Goal: Navigation & Orientation: Find specific page/section

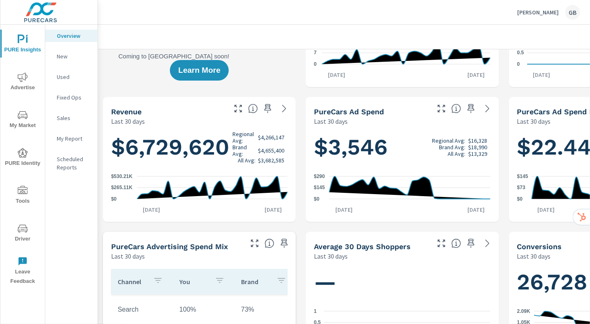
scroll to position [0, 0]
click at [21, 120] on span "My Market" at bounding box center [23, 120] width 40 height 20
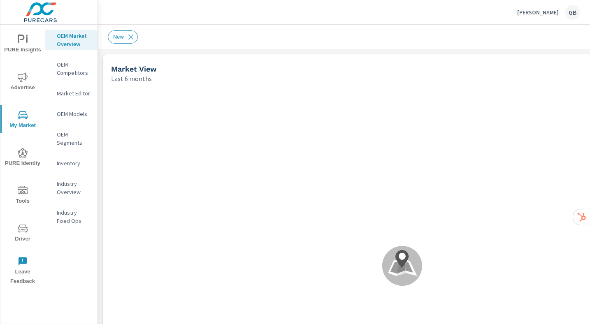
scroll to position [0, 0]
click at [18, 81] on icon "nav menu" at bounding box center [23, 77] width 10 height 10
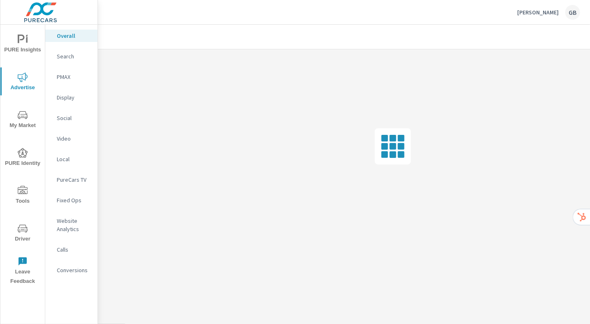
click at [527, 15] on p "[PERSON_NAME]" at bounding box center [538, 12] width 42 height 7
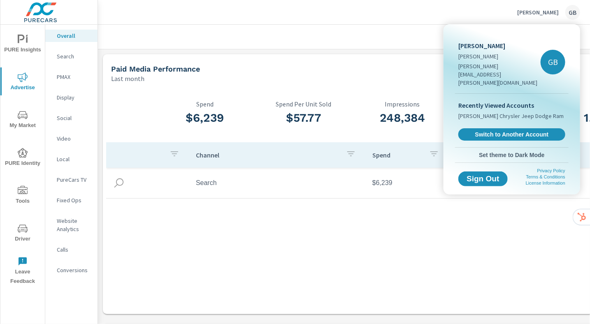
click at [382, 33] on div at bounding box center [295, 162] width 590 height 324
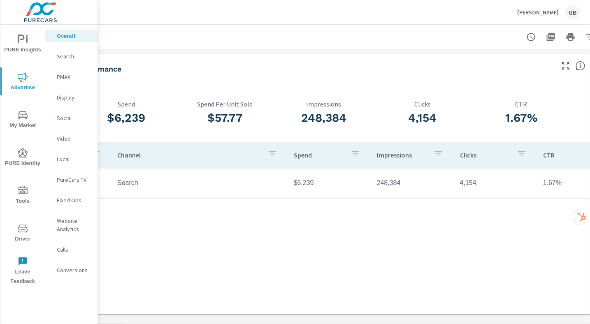
scroll to position [0, 123]
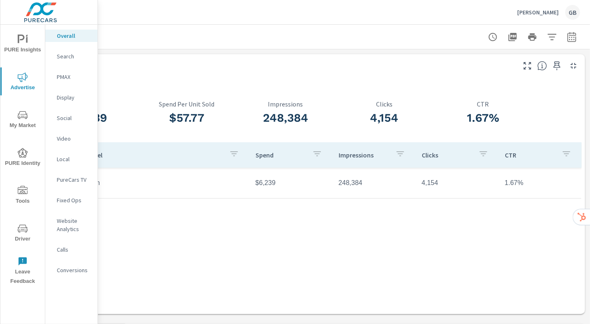
click at [26, 43] on icon "nav menu" at bounding box center [23, 40] width 10 height 10
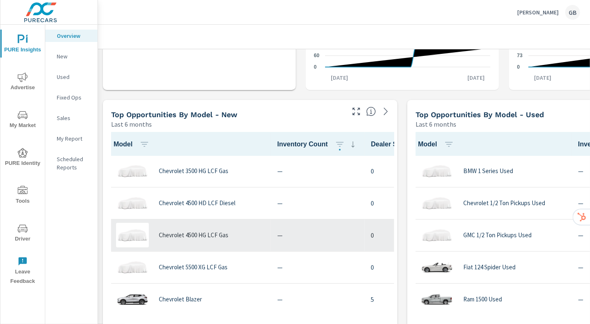
scroll to position [517, 0]
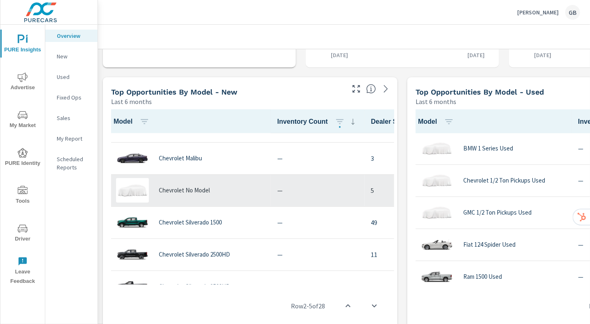
scroll to position [482, 0]
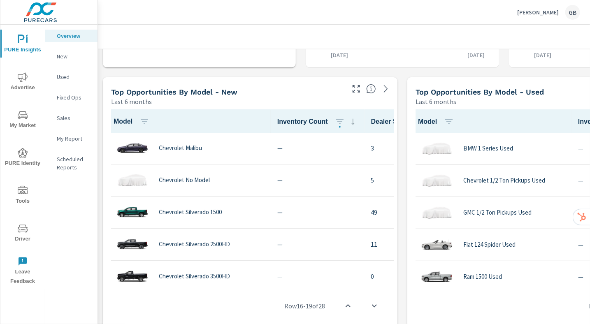
click at [202, 80] on div "Top Opportunities by Model - New Last 6 months" at bounding box center [225, 91] width 244 height 29
click at [27, 121] on span "My Market" at bounding box center [23, 120] width 40 height 20
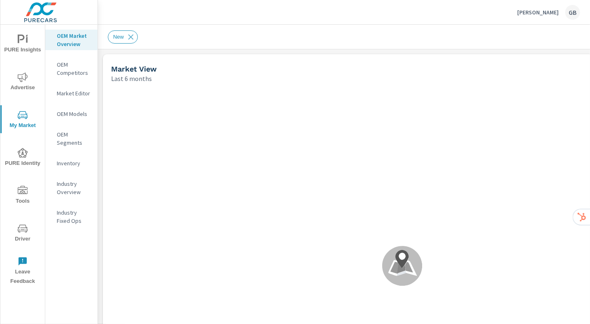
scroll to position [0, 0]
click at [19, 165] on span "PURE Identity" at bounding box center [23, 158] width 40 height 20
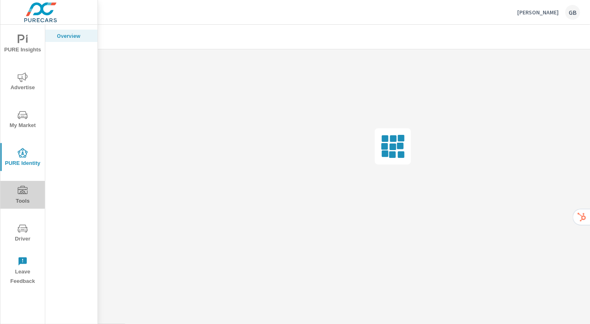
click at [25, 198] on span "Tools" at bounding box center [23, 196] width 40 height 20
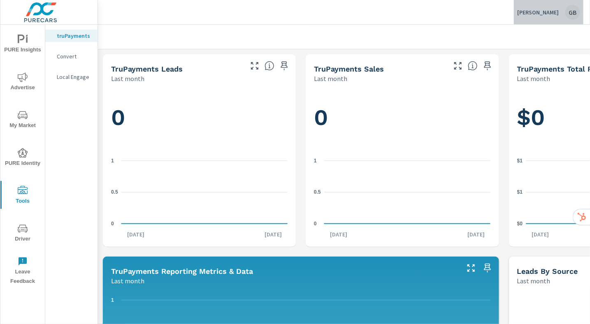
click at [555, 11] on p "[PERSON_NAME]" at bounding box center [538, 12] width 42 height 7
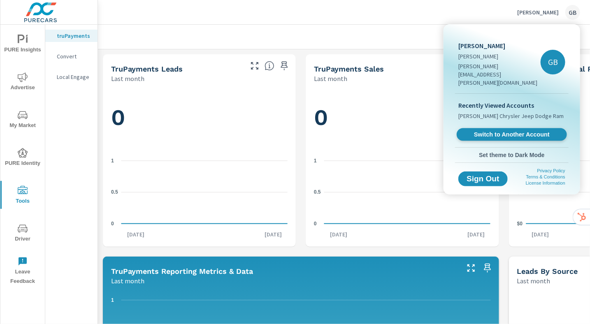
click at [512, 131] on span "Switch to Another Account" at bounding box center [511, 135] width 101 height 8
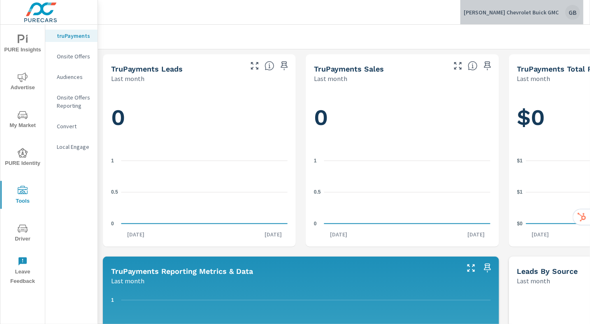
click at [559, 15] on div "Carl Cannon Chevrolet Buick GMC GB" at bounding box center [522, 12] width 116 height 15
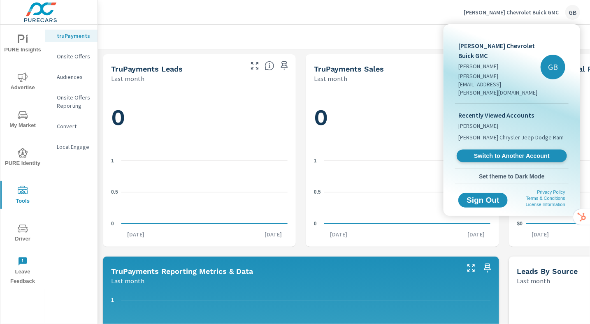
click at [493, 152] on span "Switch to Another Account" at bounding box center [511, 156] width 101 height 8
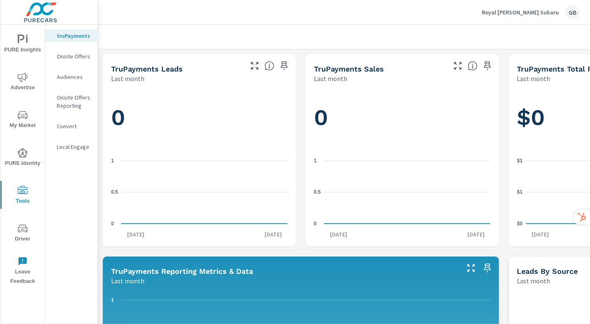
click at [537, 15] on p "Royal Moore Subaru" at bounding box center [520, 12] width 77 height 7
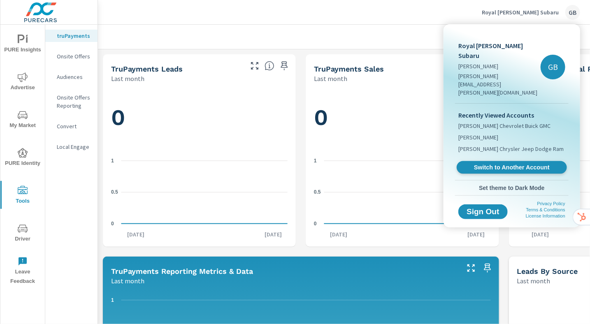
click at [511, 164] on span "Switch to Another Account" at bounding box center [511, 168] width 101 height 8
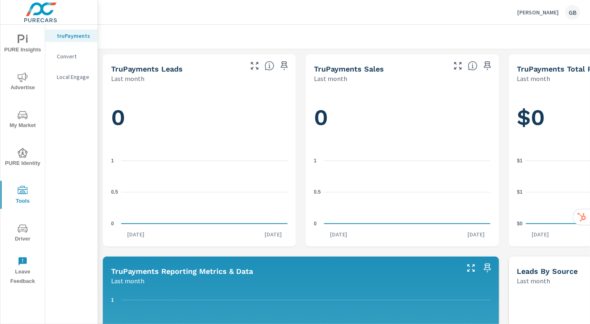
click at [30, 87] on span "Advertise" at bounding box center [23, 82] width 40 height 20
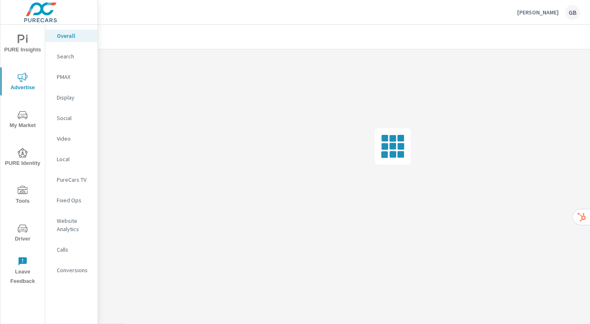
click at [25, 51] on span "PURE Insights" at bounding box center [23, 45] width 40 height 20
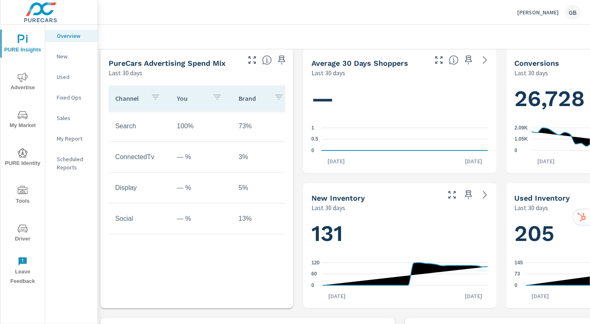
scroll to position [276, 0]
